Goal: Obtain resource: Obtain resource

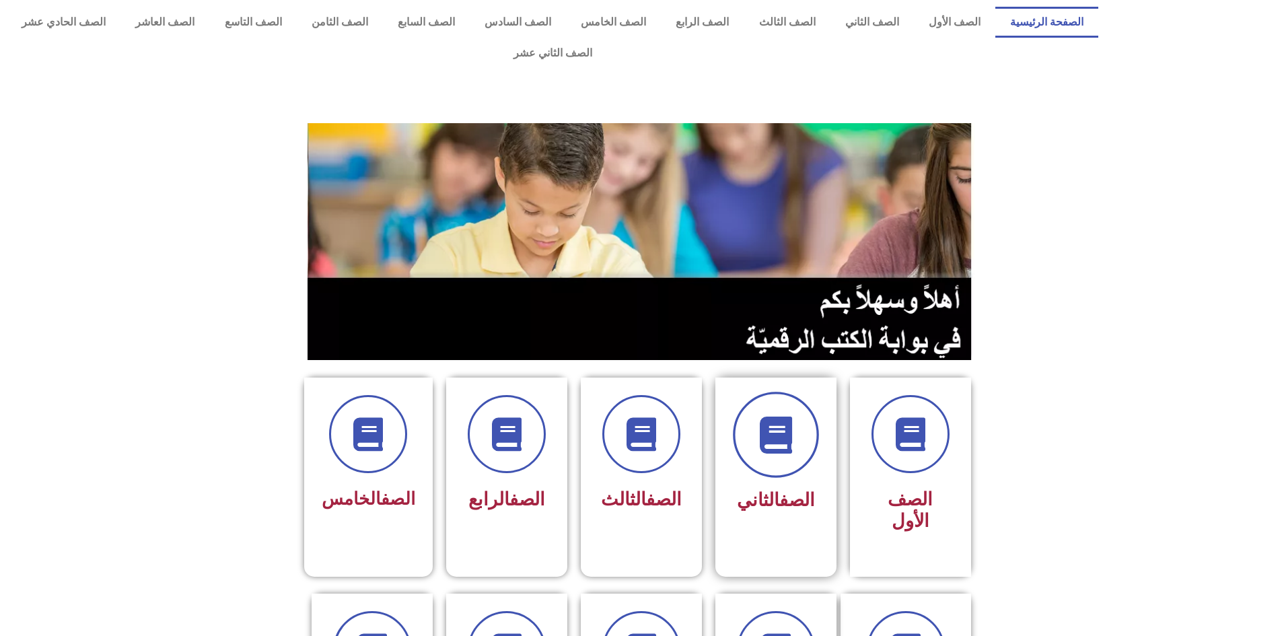
click at [775, 419] on icon at bounding box center [775, 435] width 37 height 37
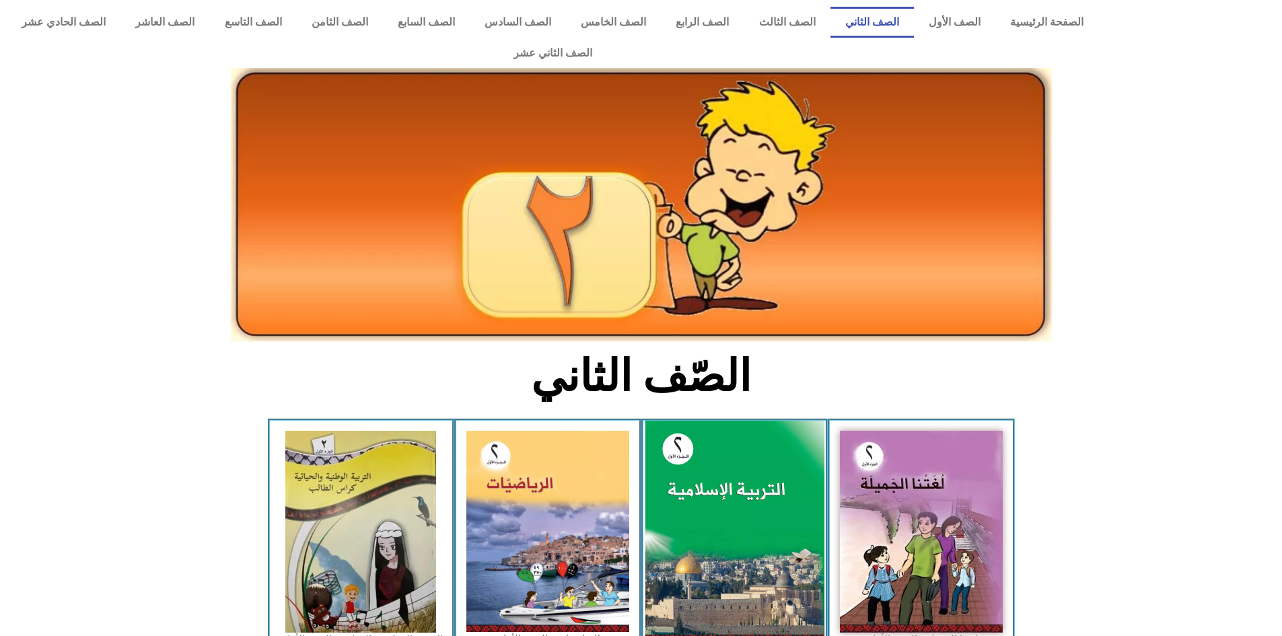
click at [769, 421] on img at bounding box center [734, 532] width 179 height 223
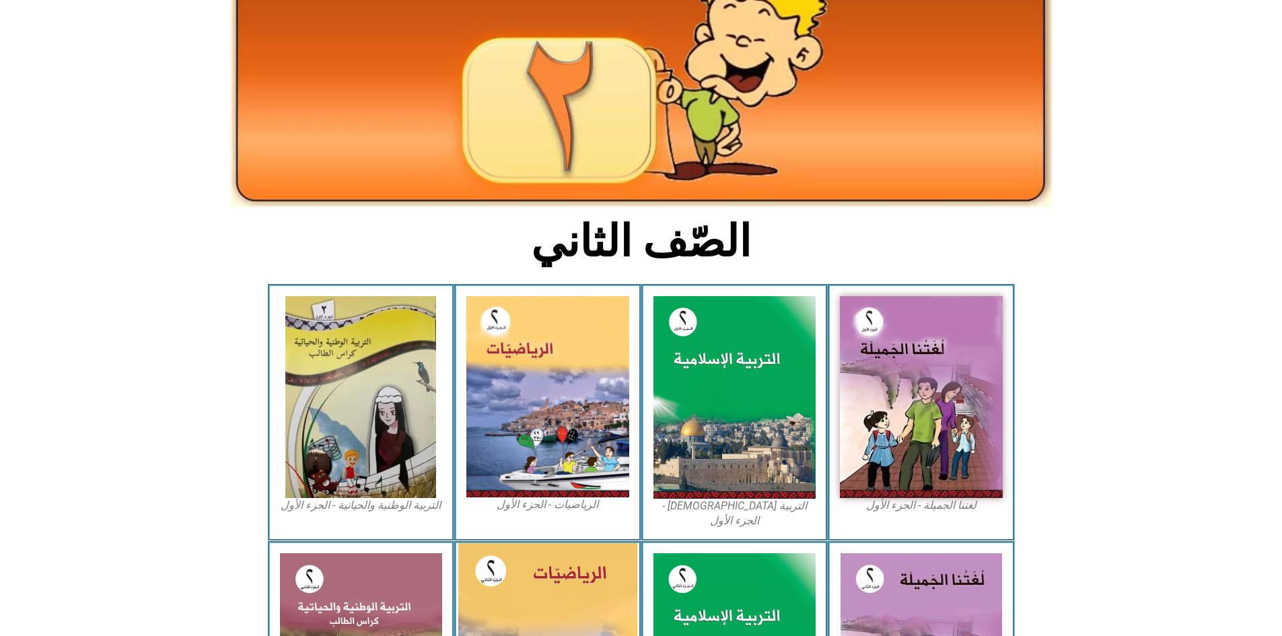
scroll to position [236, 0]
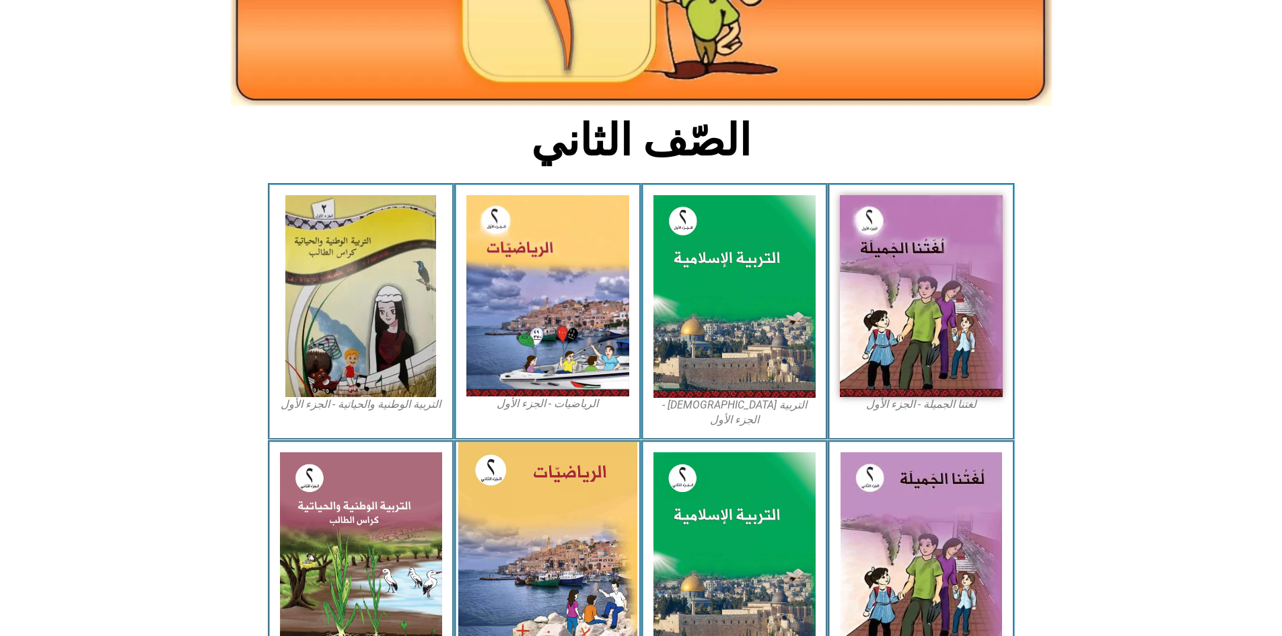
click at [553, 503] on img at bounding box center [547, 553] width 179 height 222
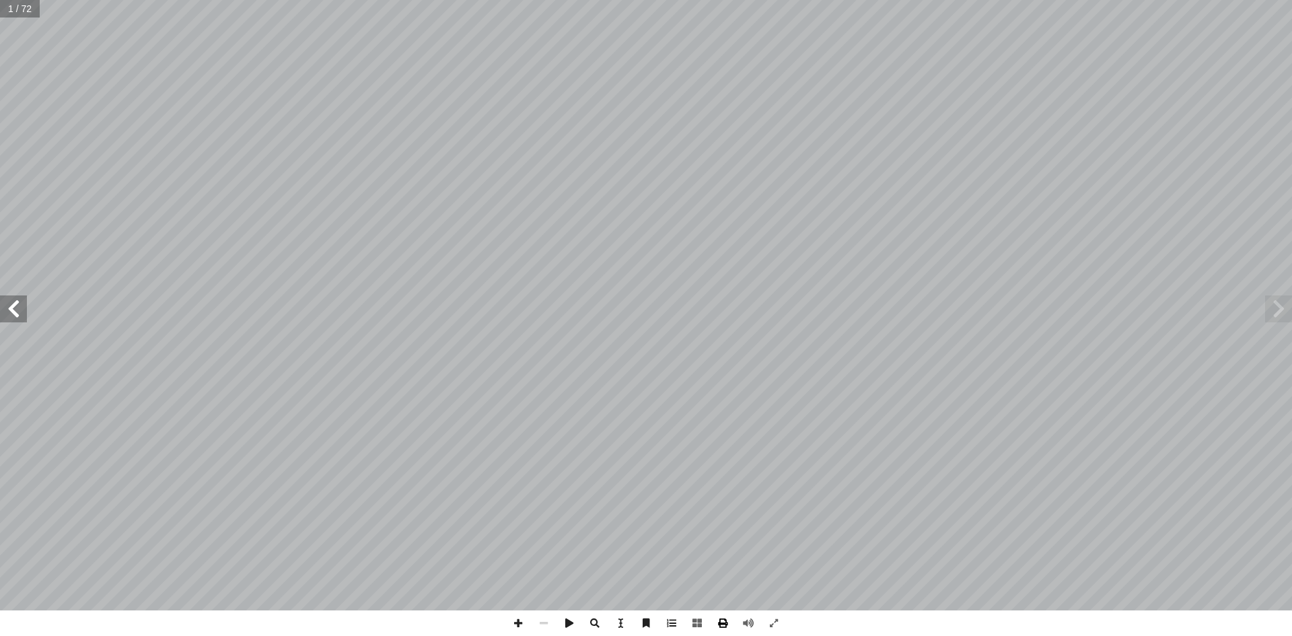
click at [721, 625] on span at bounding box center [723, 623] width 26 height 26
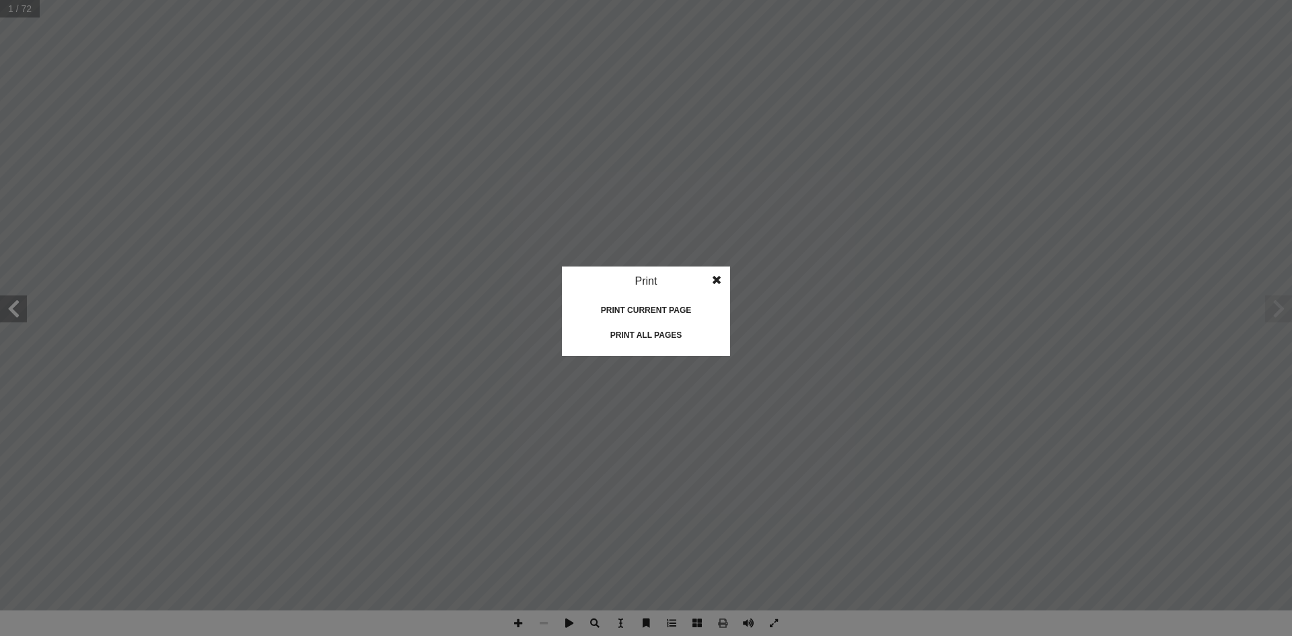
click at [664, 333] on div "Print all pages" at bounding box center [646, 335] width 135 height 22
click at [719, 283] on span at bounding box center [717, 280] width 24 height 27
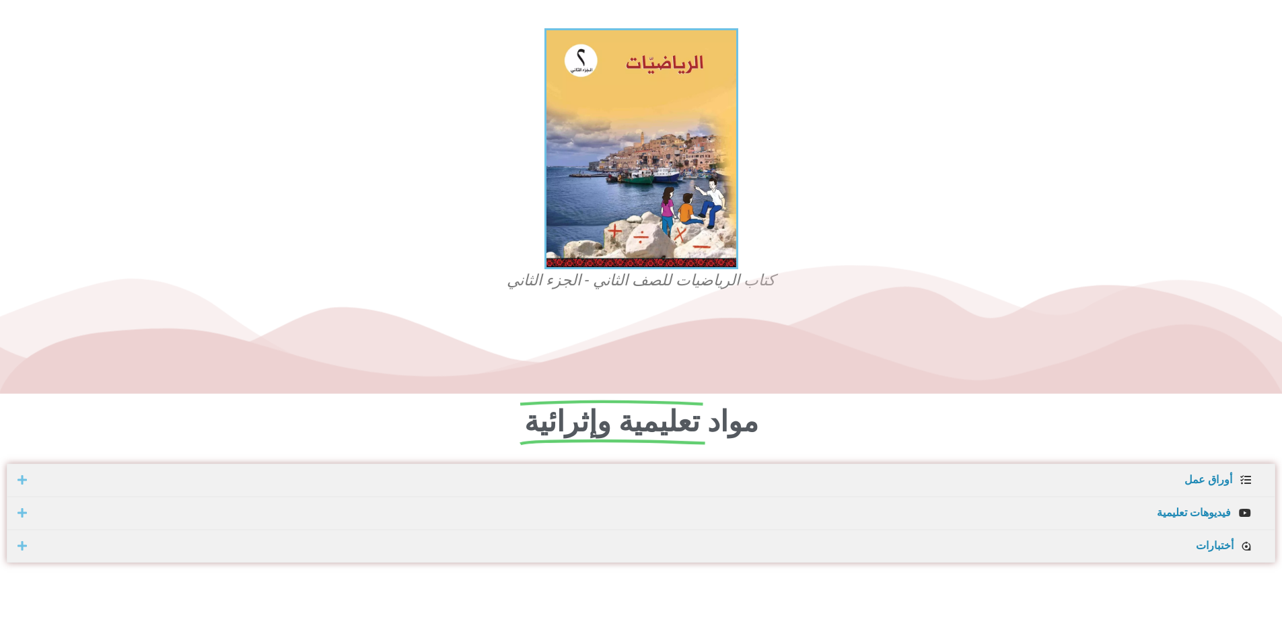
scroll to position [202, 0]
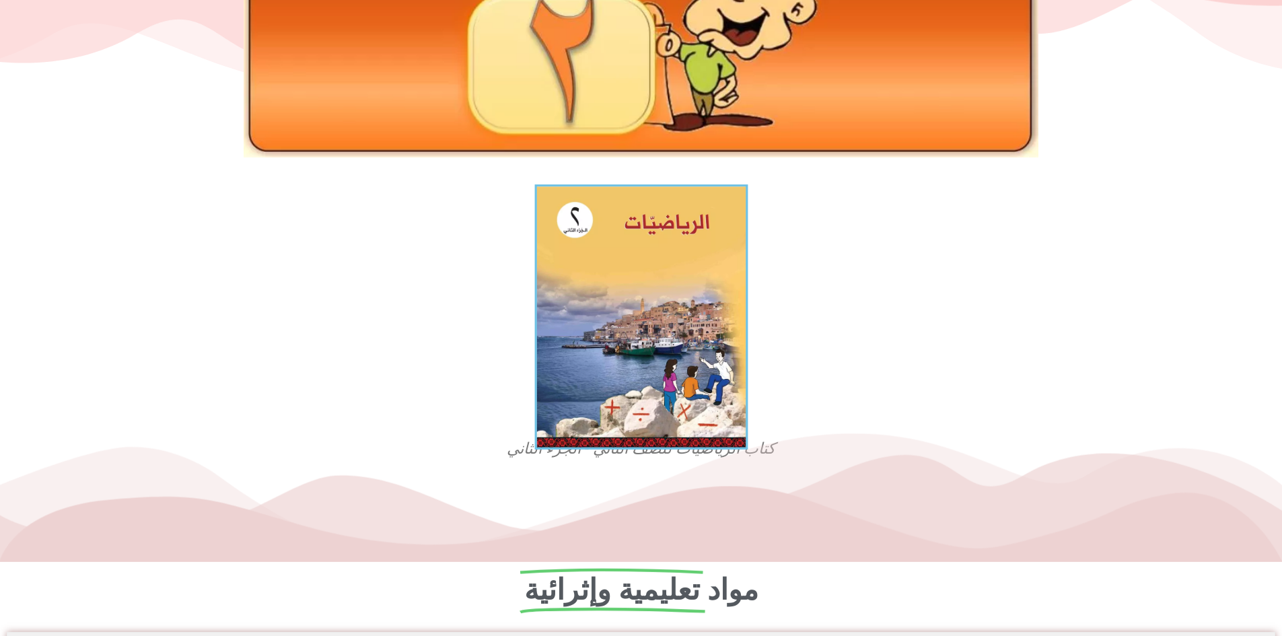
click at [617, 312] on img at bounding box center [640, 316] width 213 height 265
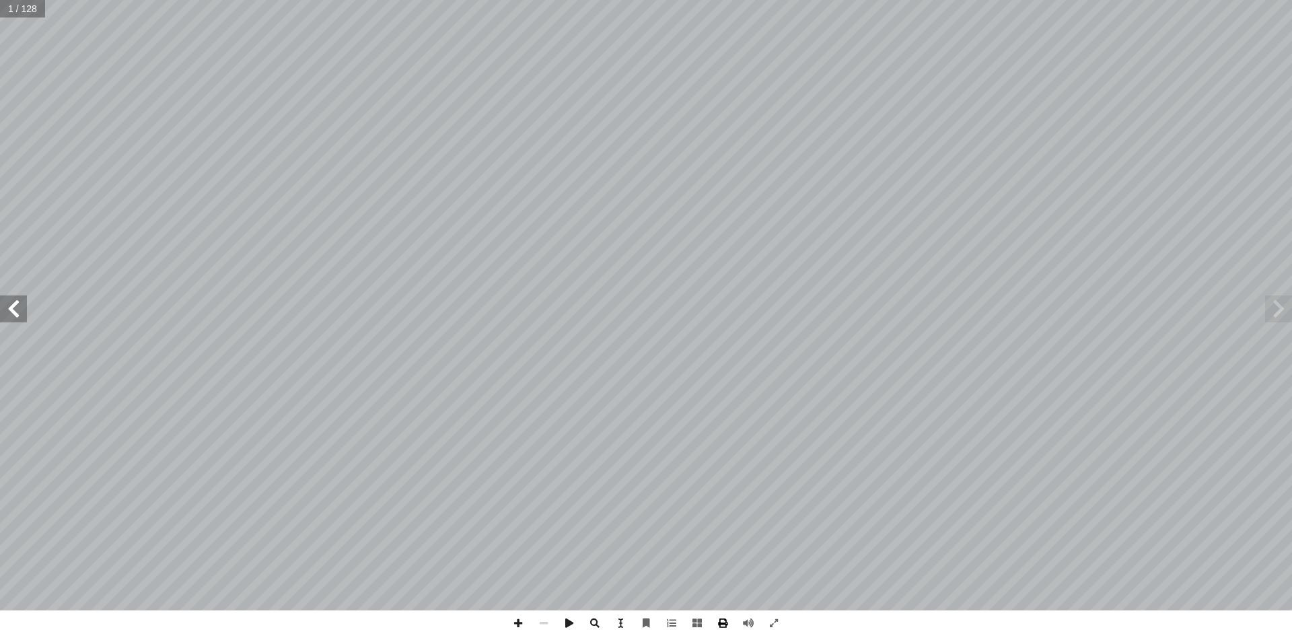
click at [721, 627] on span at bounding box center [723, 623] width 26 height 26
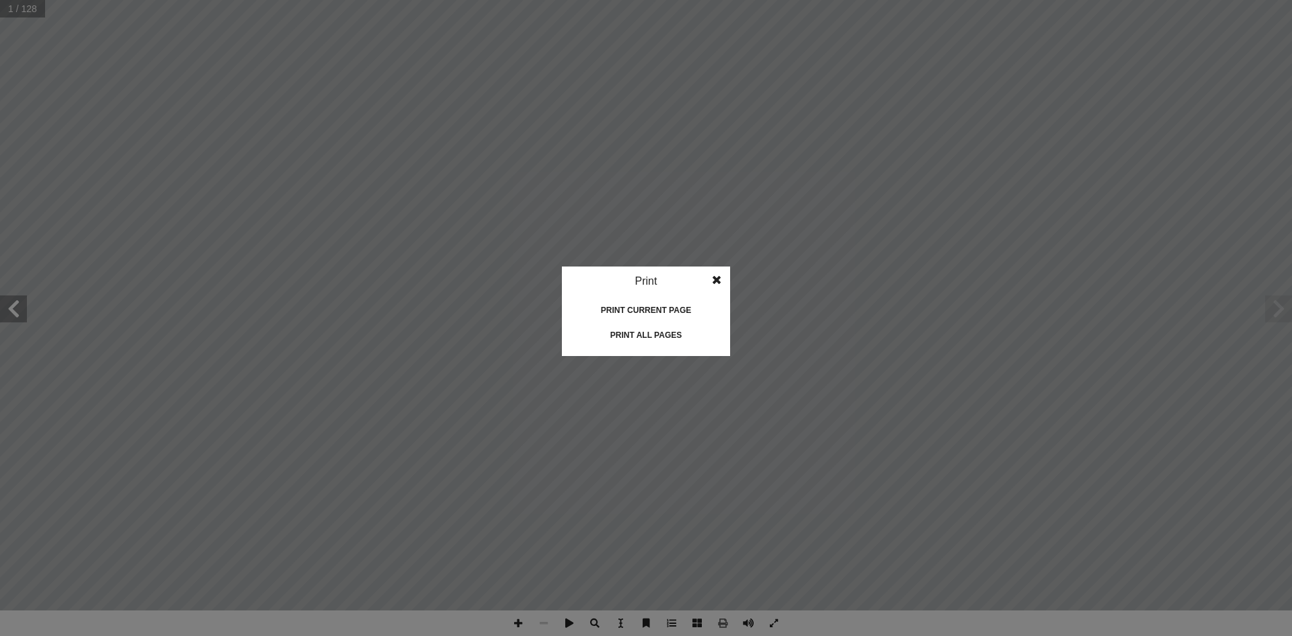
click at [640, 340] on div "Print all pages" at bounding box center [646, 335] width 135 height 22
click at [718, 285] on span at bounding box center [717, 280] width 24 height 27
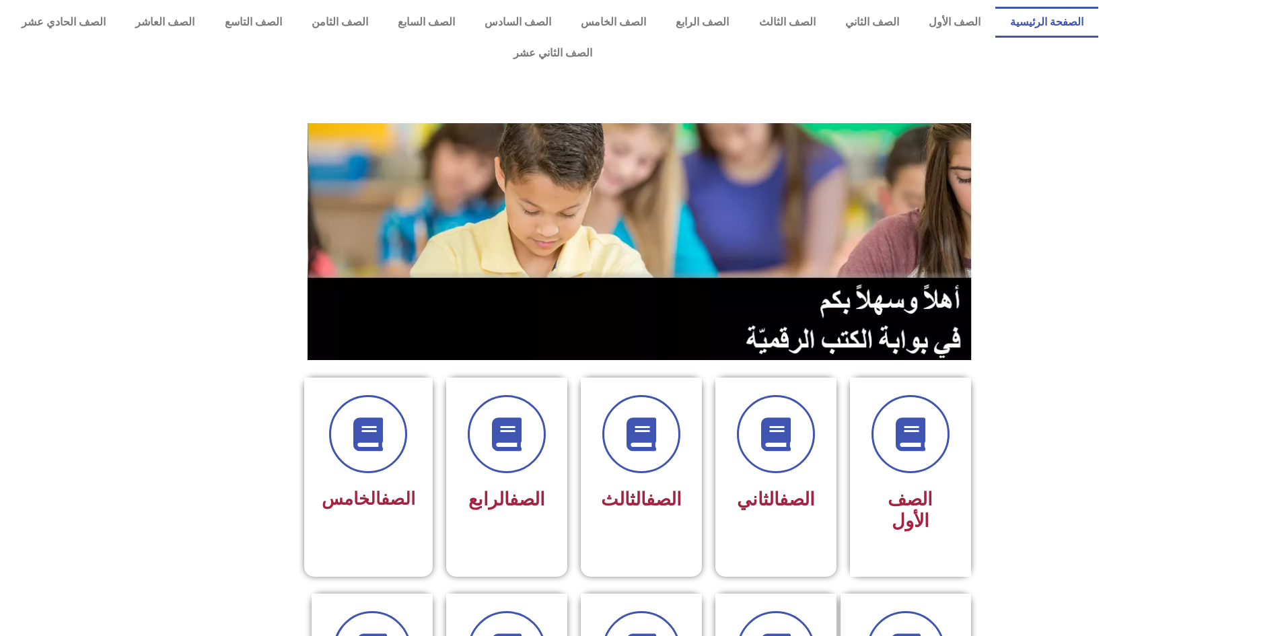
click at [1161, 195] on section at bounding box center [641, 241] width 1282 height 257
click at [660, 423] on span at bounding box center [641, 435] width 86 height 86
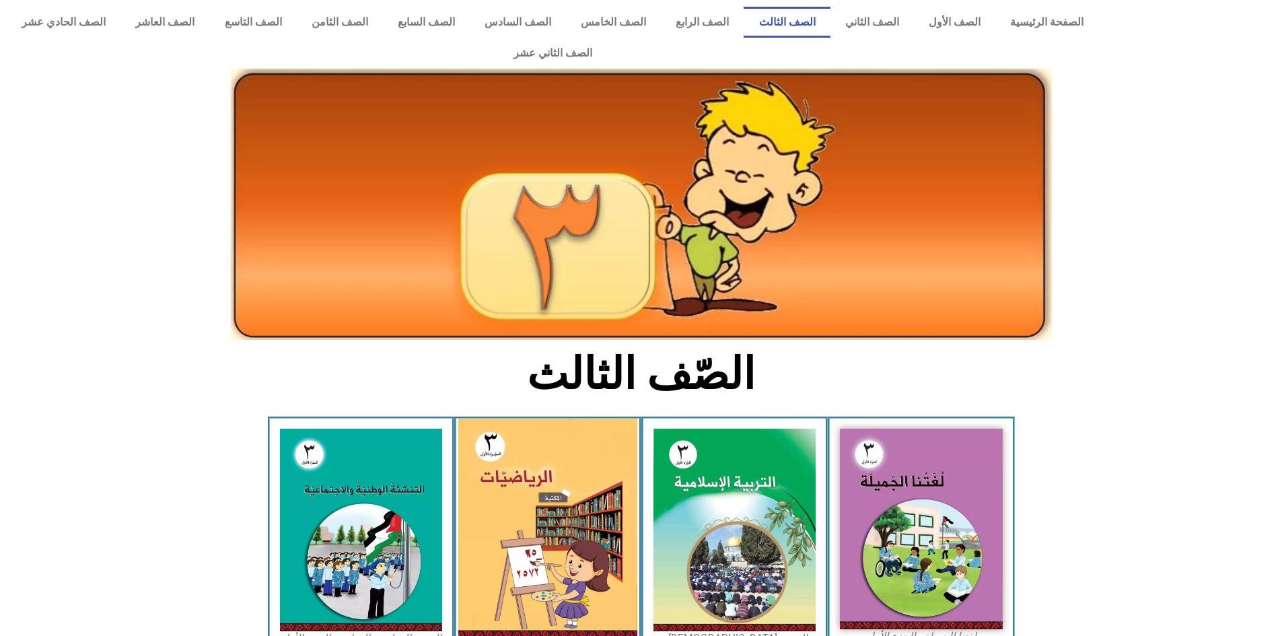
click at [564, 498] on img at bounding box center [547, 529] width 179 height 221
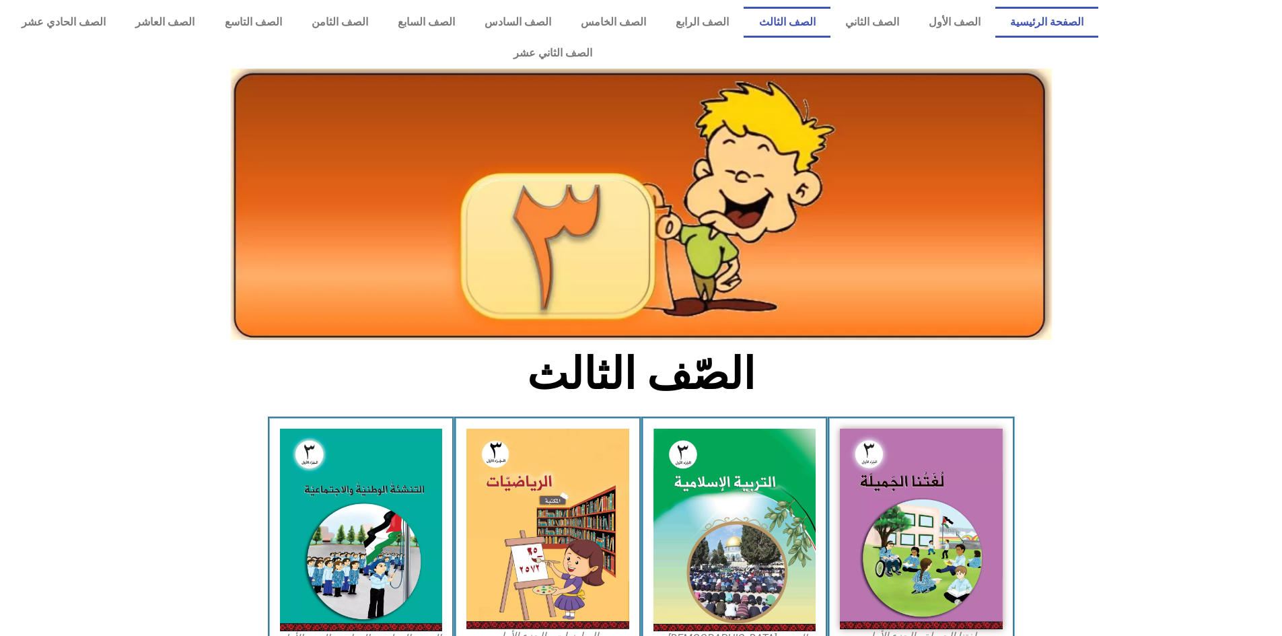
click at [1062, 17] on link "الصفحة الرئيسية" at bounding box center [1046, 22] width 103 height 31
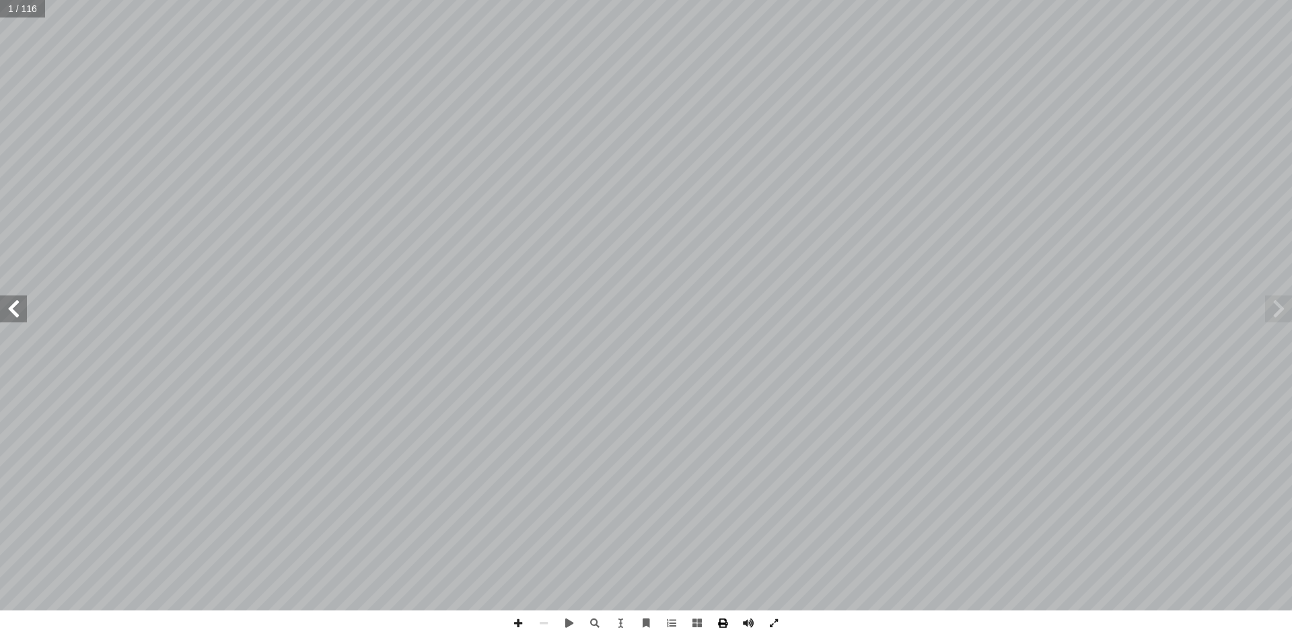
click at [722, 622] on span at bounding box center [723, 623] width 26 height 26
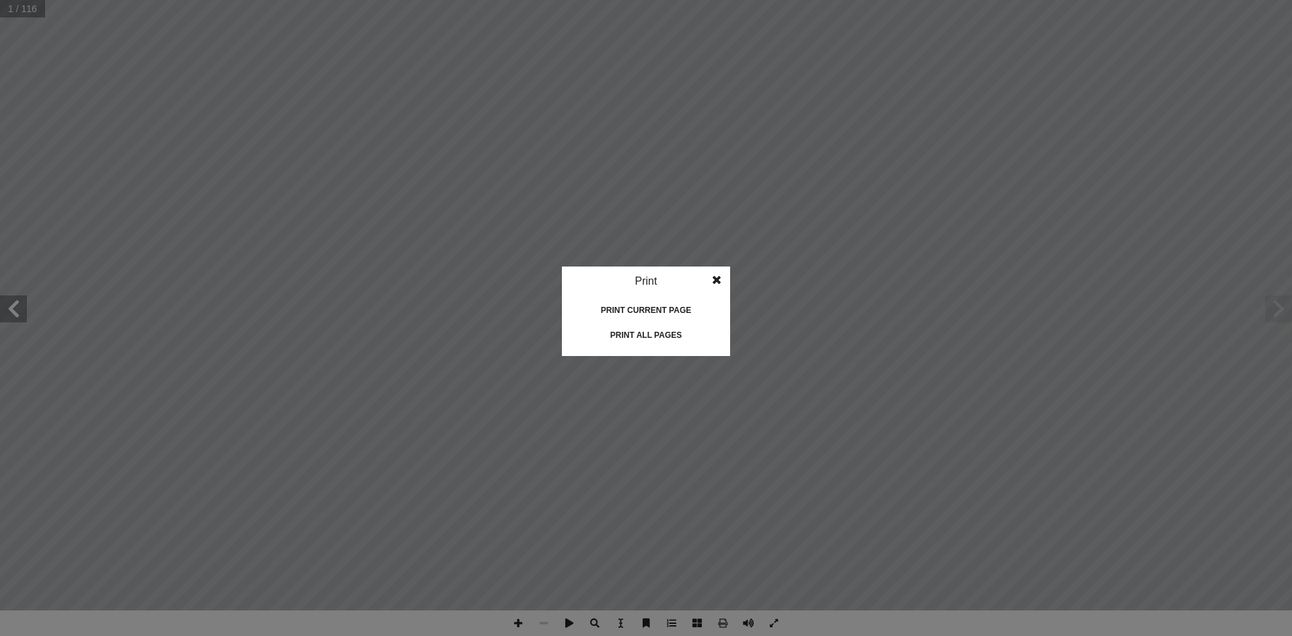
click at [636, 332] on div "Print all pages" at bounding box center [646, 335] width 135 height 22
click at [720, 282] on span at bounding box center [717, 280] width 24 height 27
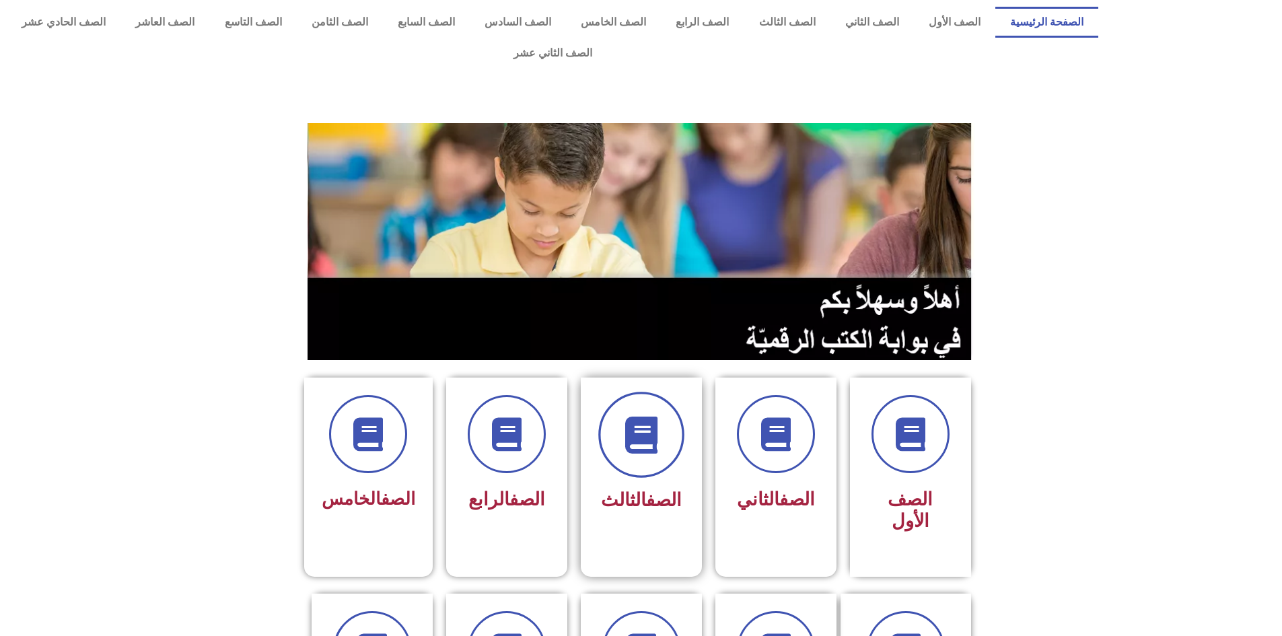
click at [641, 421] on icon at bounding box center [641, 435] width 37 height 37
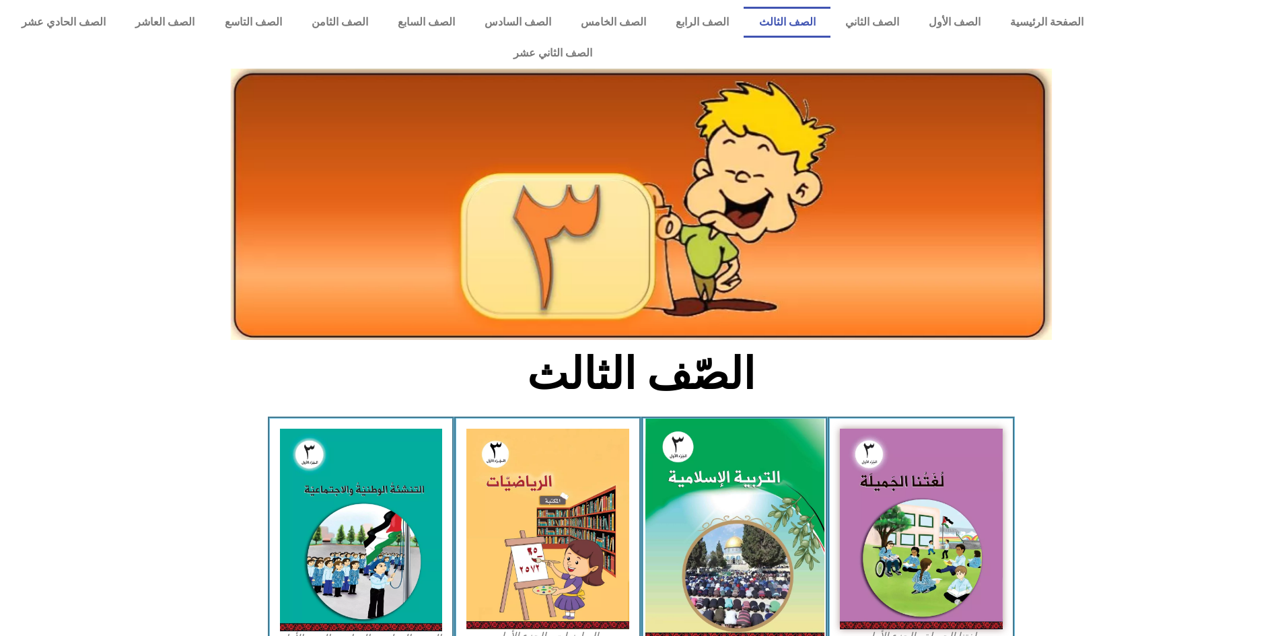
click at [707, 518] on img at bounding box center [734, 530] width 179 height 223
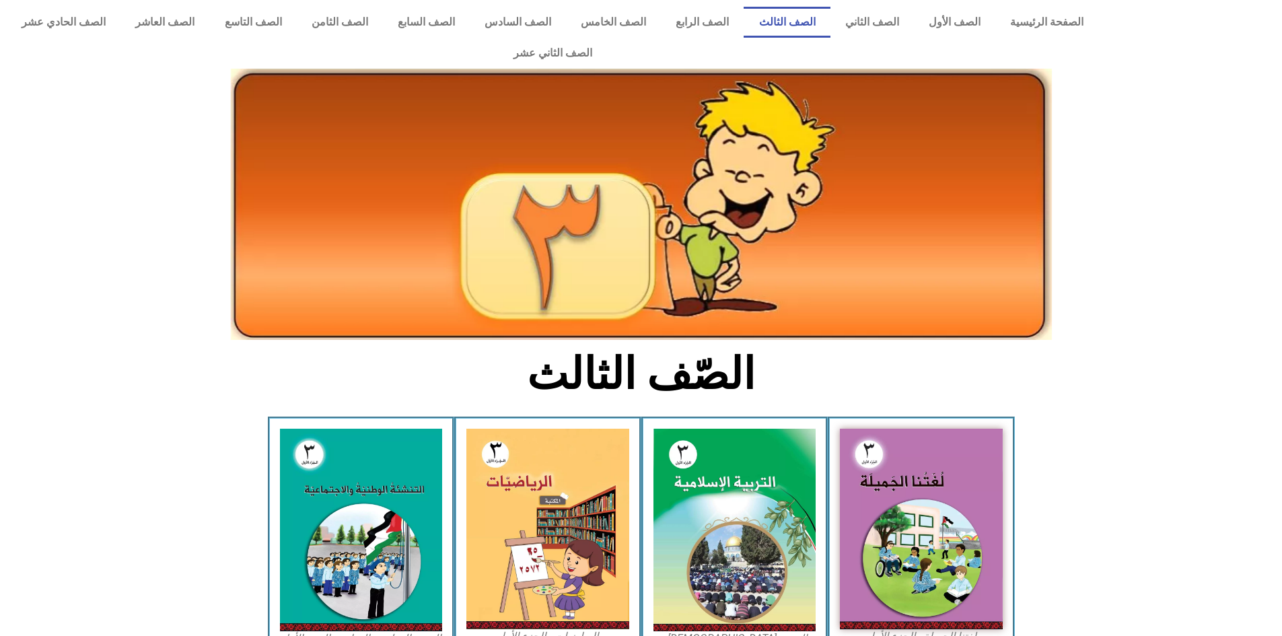
click at [1233, 416] on icon at bounding box center [640, 480] width 1283 height 129
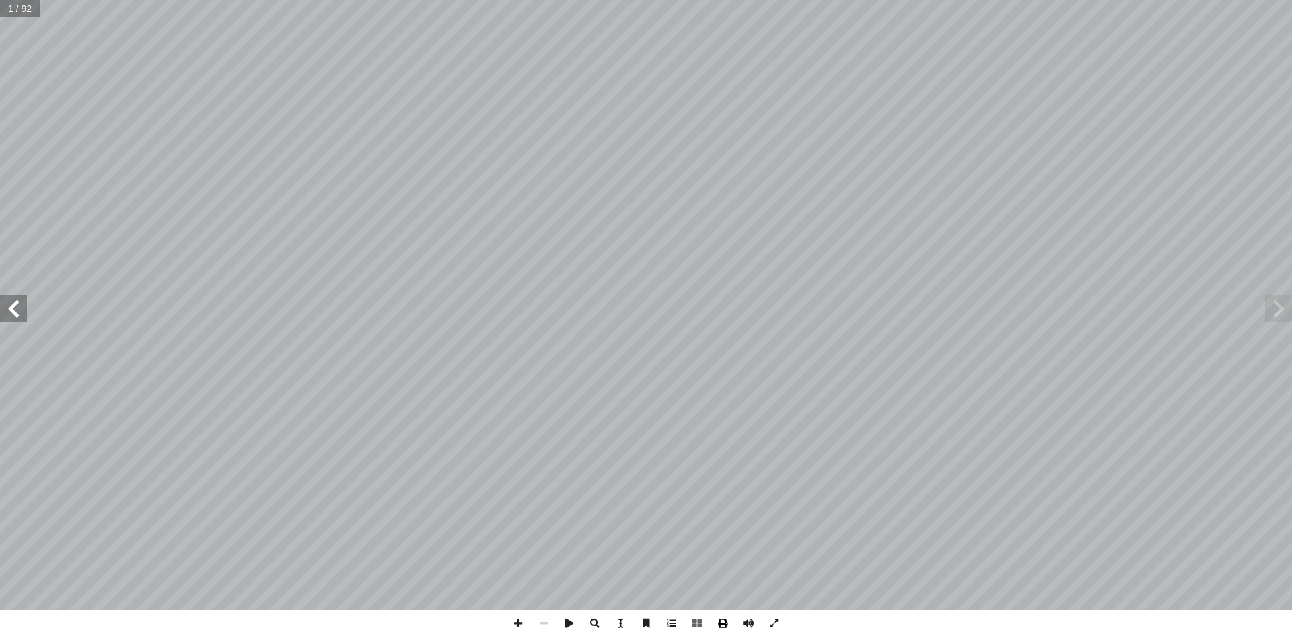
click at [720, 624] on span at bounding box center [723, 623] width 26 height 26
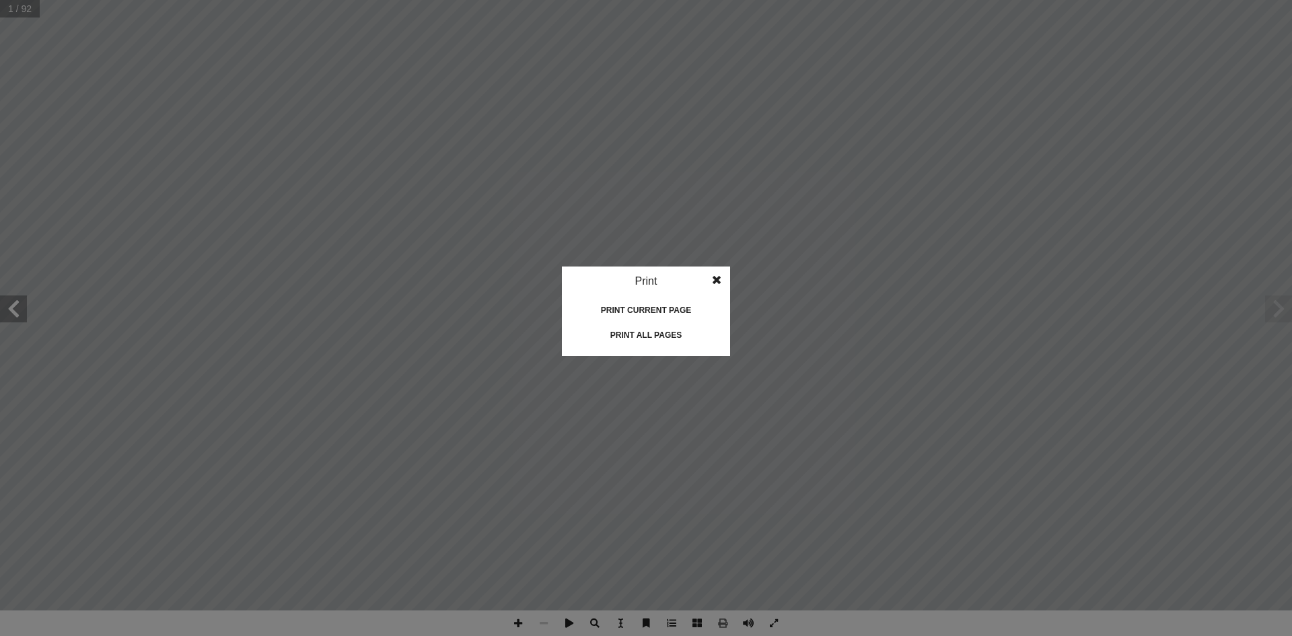
click at [642, 333] on div "Print all pages" at bounding box center [646, 335] width 135 height 22
click at [719, 282] on span at bounding box center [717, 280] width 24 height 27
